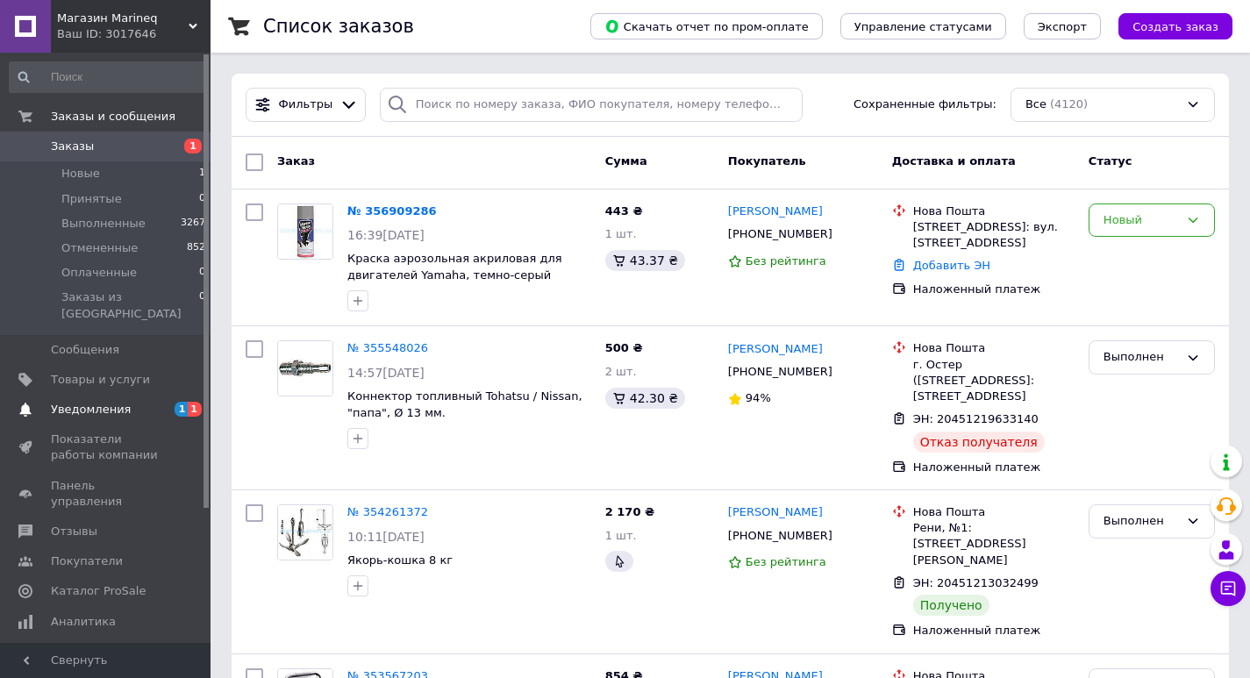
click at [120, 402] on span "Уведомления" at bounding box center [91, 410] width 80 height 16
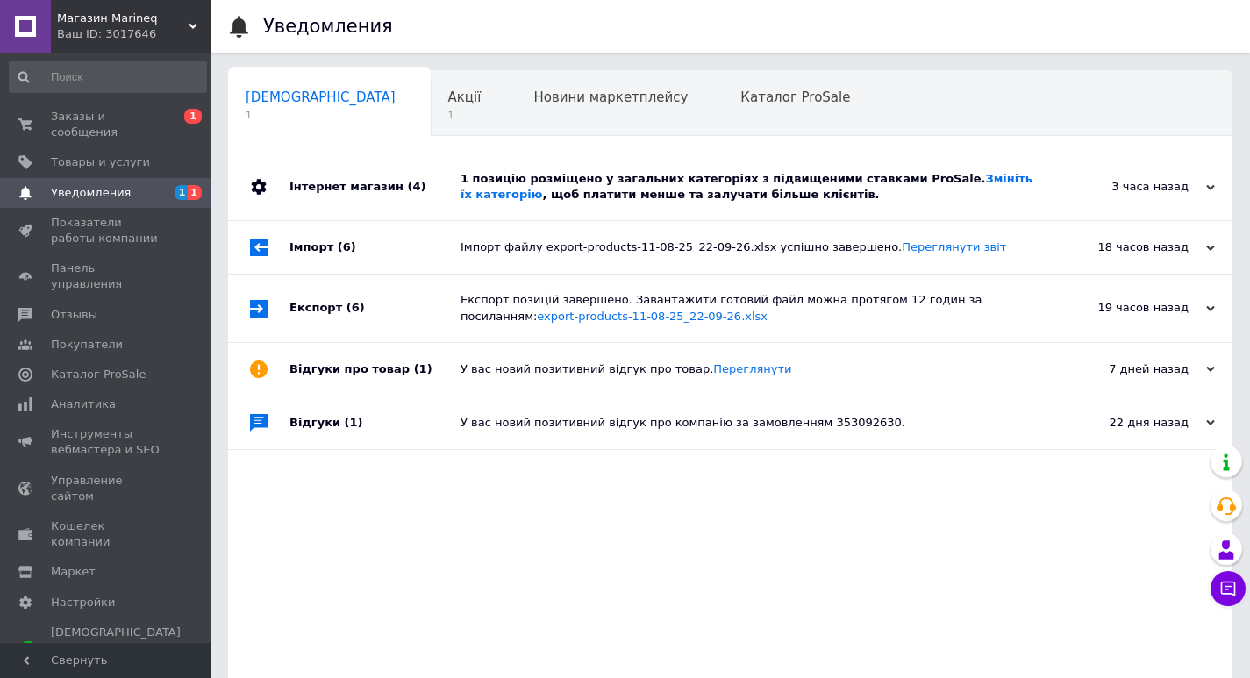
click at [625, 170] on div "1 позицію розміщено у загальних категоріях з підвищеними ставками ProSale. Змін…" at bounding box center [749, 186] width 579 height 67
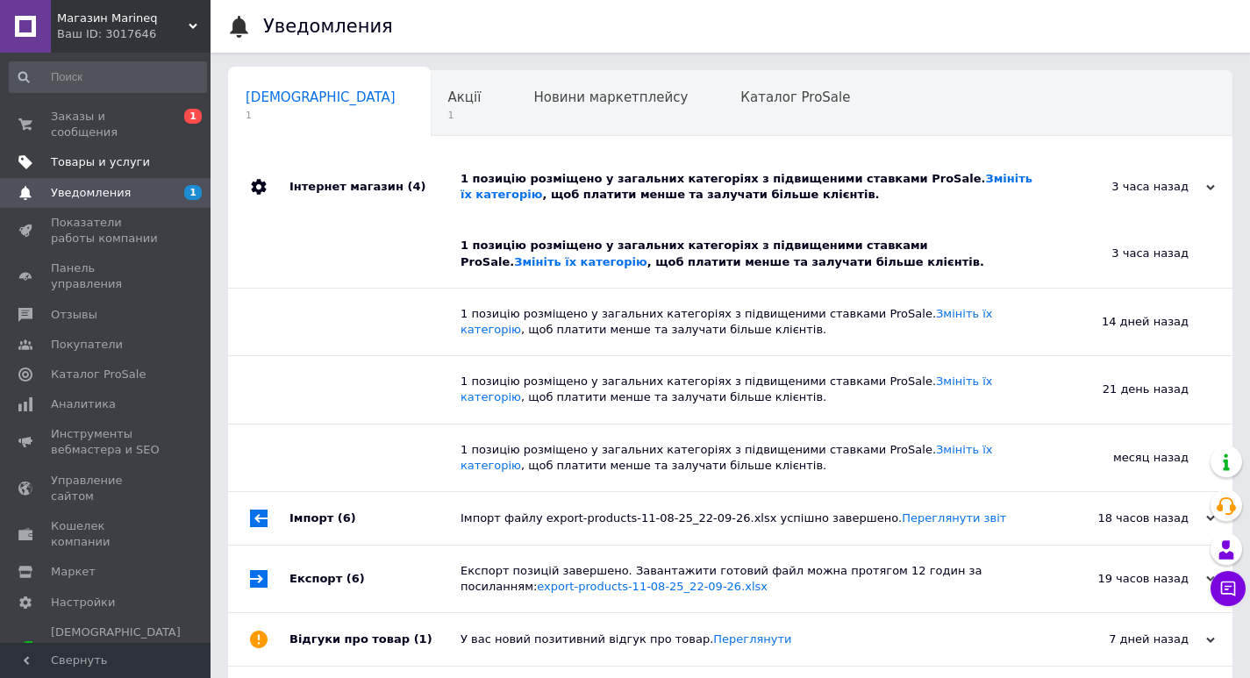
click at [191, 147] on link "Товары и услуги" at bounding box center [108, 162] width 216 height 30
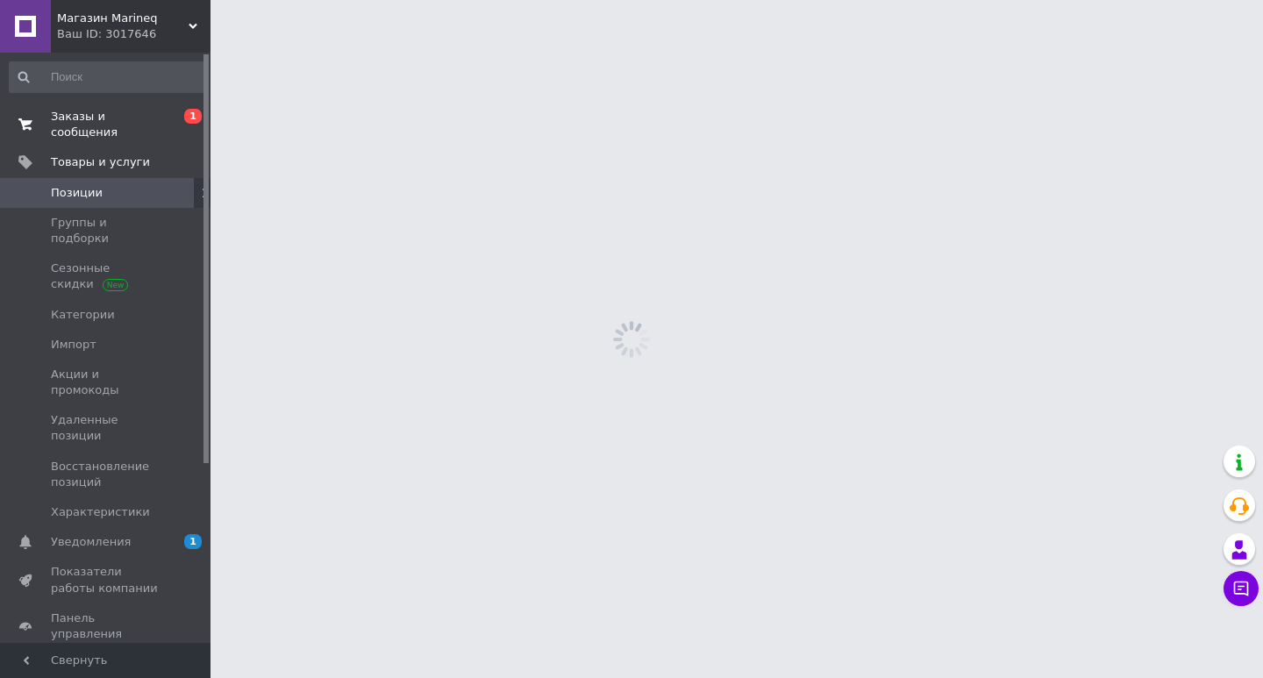
click at [167, 119] on span "0 1" at bounding box center [186, 125] width 48 height 32
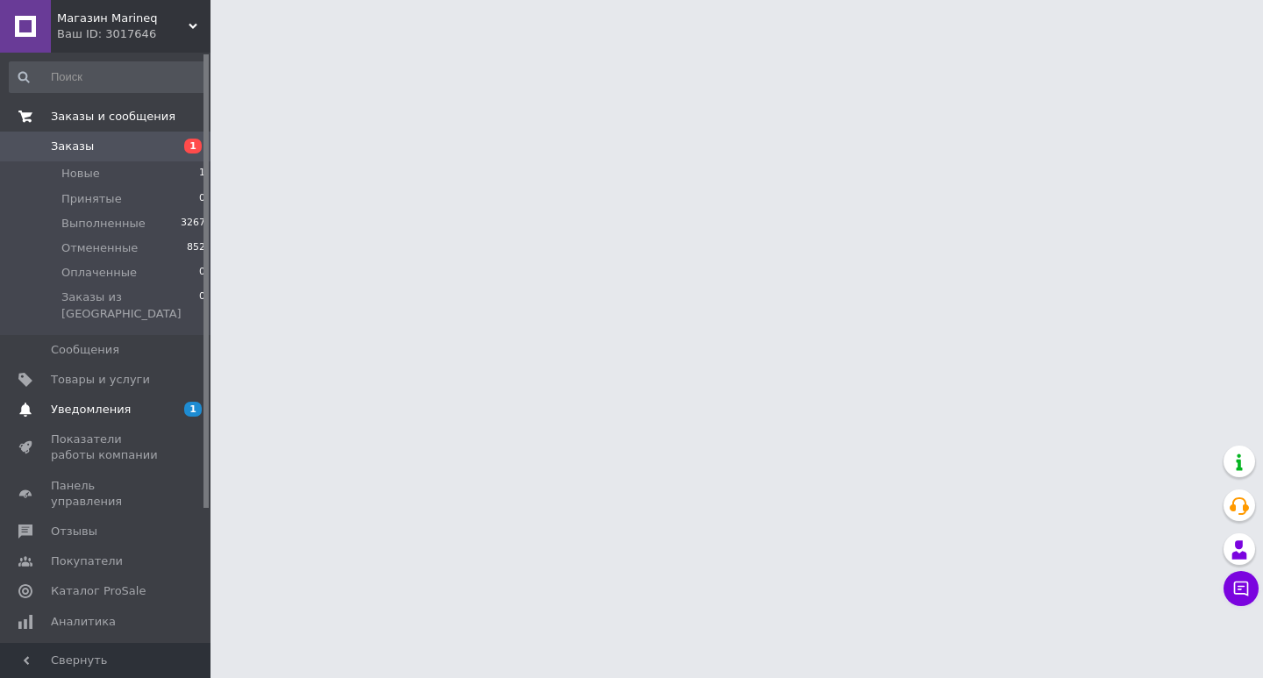
click at [140, 395] on link "Уведомления 1" at bounding box center [108, 410] width 216 height 30
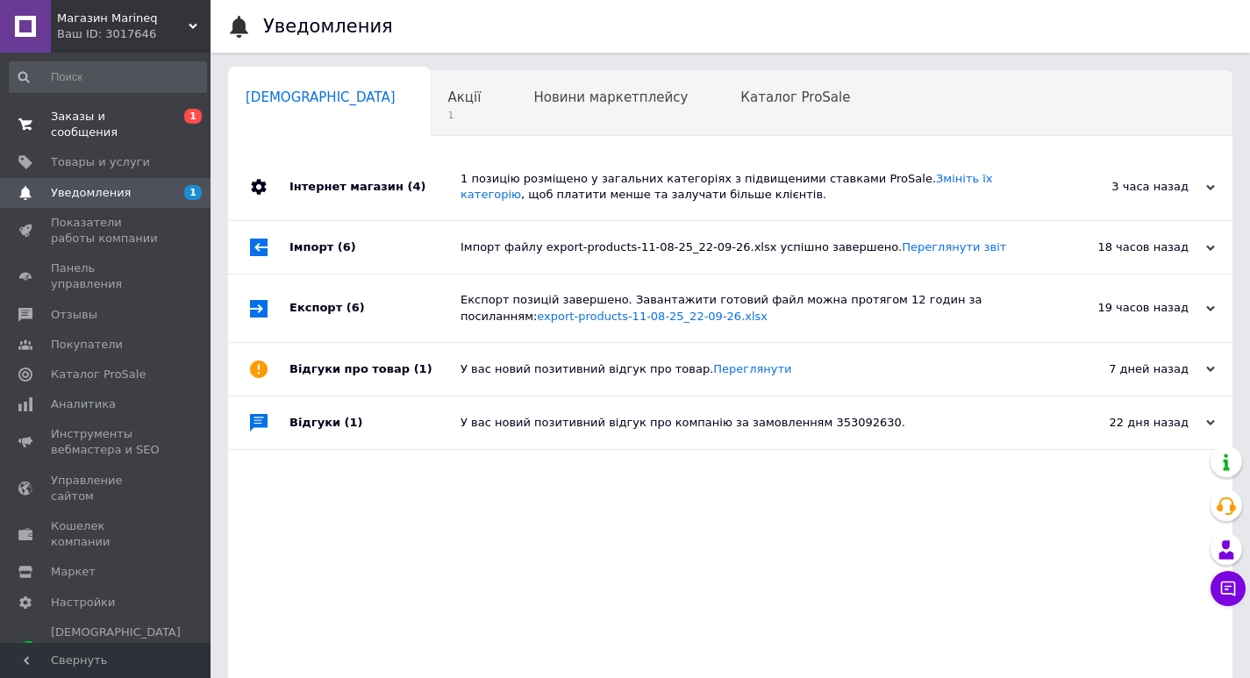
click at [665, 193] on div "1 позицію розміщено у загальних категоріях з підвищеними ставками ProSale. Змін…" at bounding box center [749, 187] width 579 height 32
click at [432, 122] on div "Акції 1" at bounding box center [474, 104] width 86 height 67
click at [448, 94] on span "Акції" at bounding box center [464, 97] width 33 height 16
click at [431, 98] on div "Акції 1" at bounding box center [474, 104] width 86 height 67
click at [533, 103] on span "Новини маркетплейсу" at bounding box center [610, 97] width 154 height 16
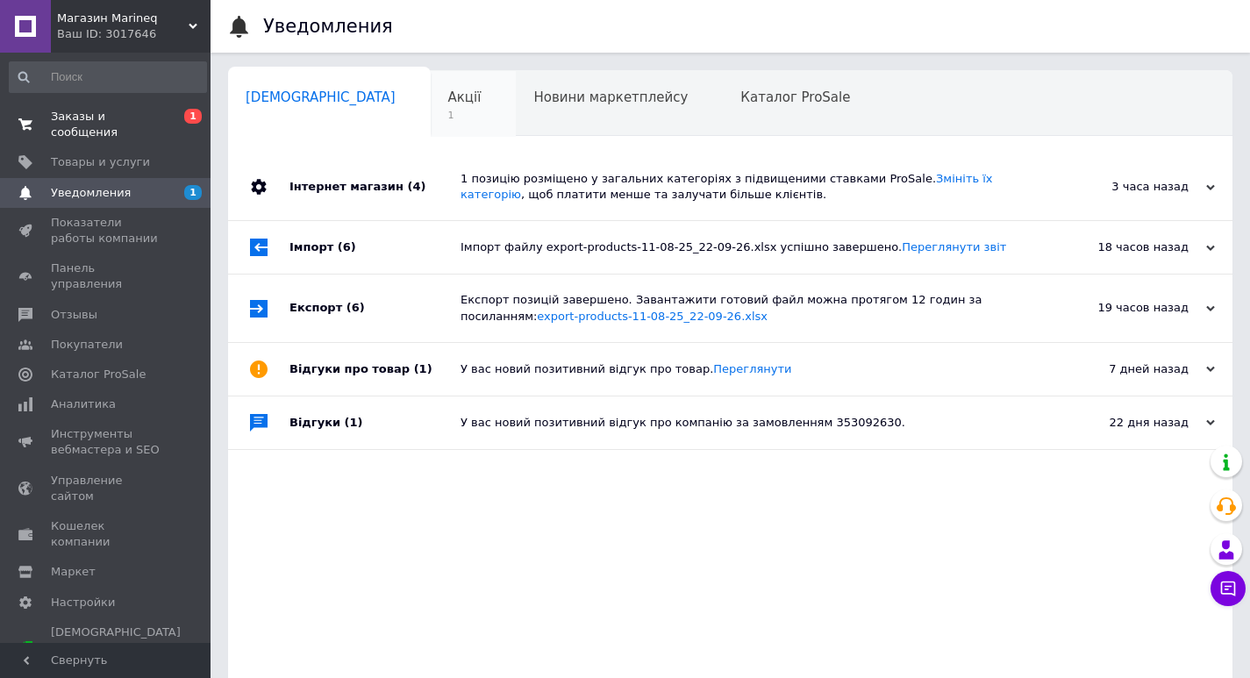
drag, startPoint x: 363, startPoint y: 65, endPoint x: 369, endPoint y: 103, distance: 39.1
click at [365, 68] on div "Уведомления Сповіщення 0 Акції 1 Новини маркетплейсу 0 Каталог ProSale 0 Навчан…" at bounding box center [729, 353] width 1039 height 706
click at [431, 103] on div "Акції 1" at bounding box center [474, 104] width 86 height 67
drag, startPoint x: 413, startPoint y: 97, endPoint x: 190, endPoint y: 47, distance: 228.3
click at [431, 97] on div "Акції 1" at bounding box center [474, 104] width 86 height 67
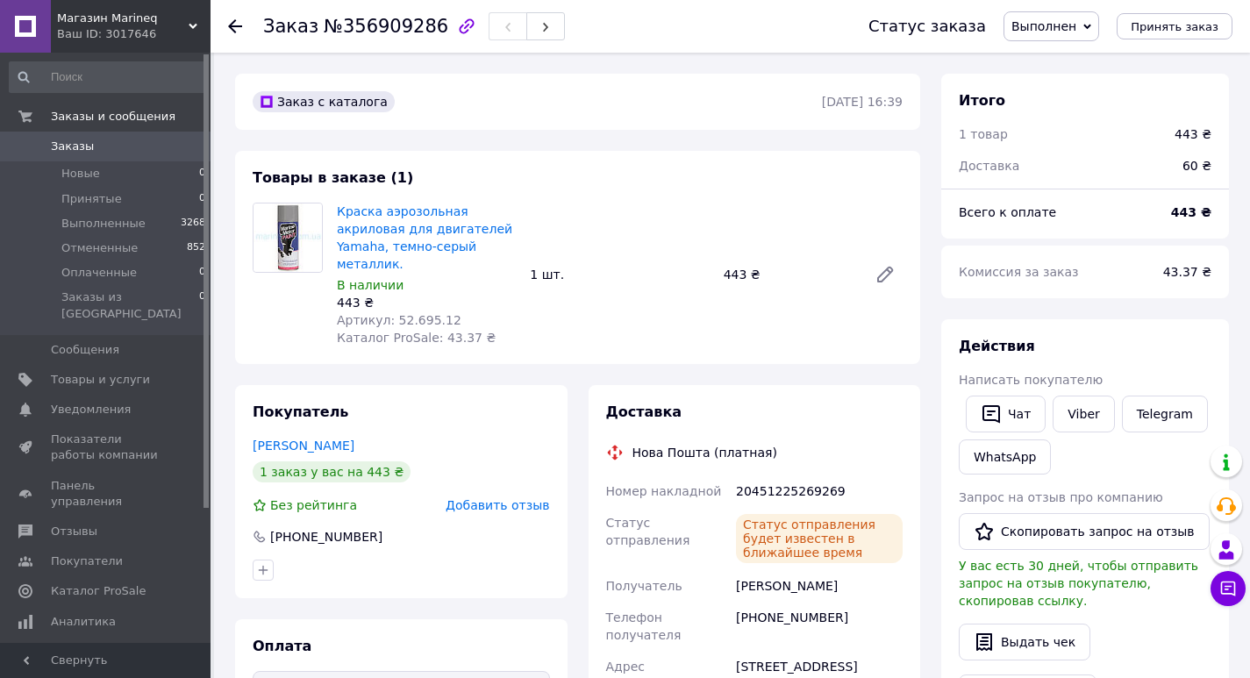
click at [74, 144] on span "Заказы" at bounding box center [72, 147] width 43 height 16
